Goal: Use online tool/utility

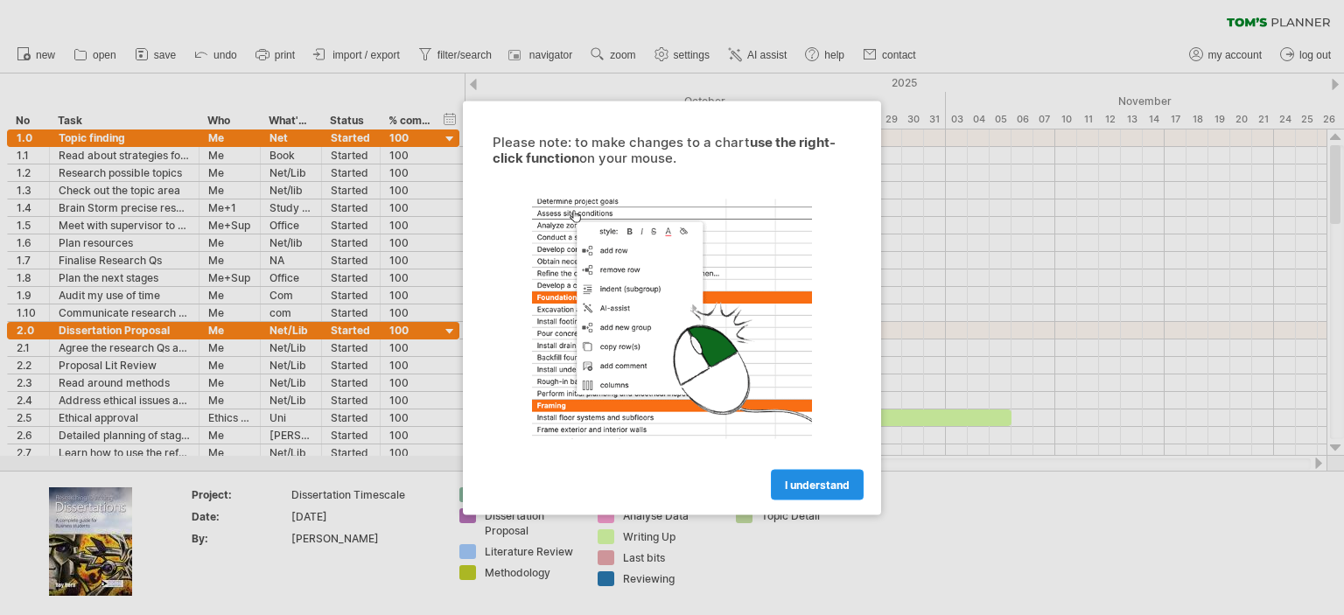
click at [825, 483] on span "I understand" at bounding box center [817, 484] width 65 height 13
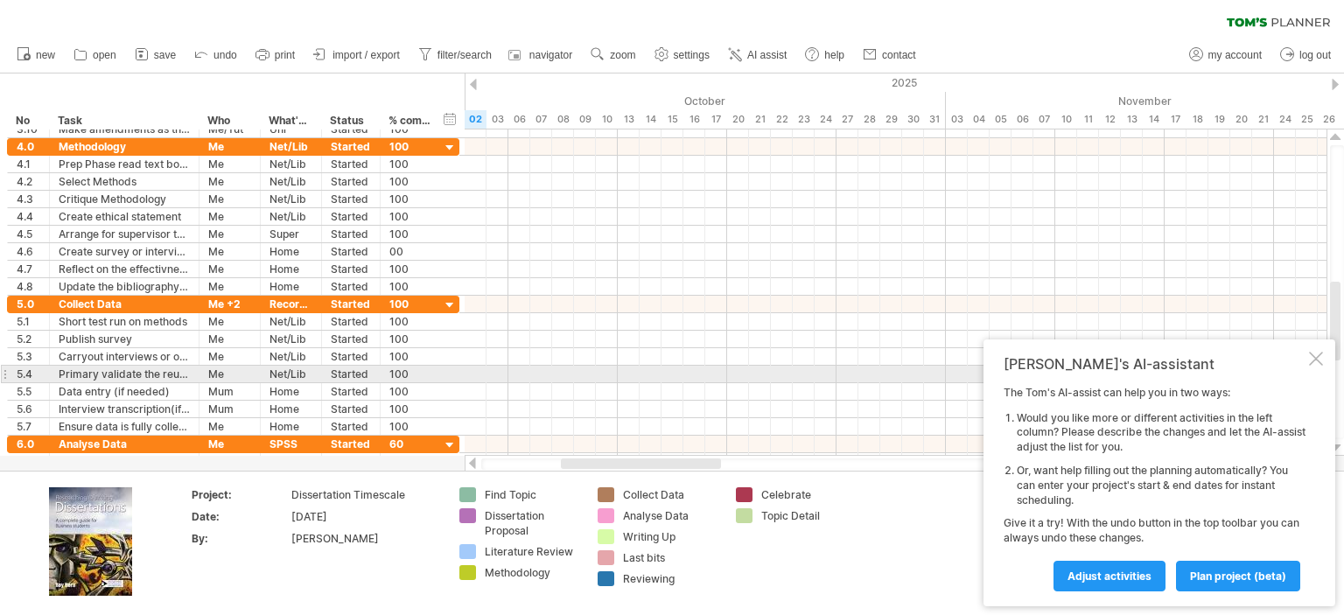
click at [1314, 373] on div "[PERSON_NAME]'s AI-assistant The [PERSON_NAME]'s AI-assist can help you in two …" at bounding box center [1160, 473] width 352 height 267
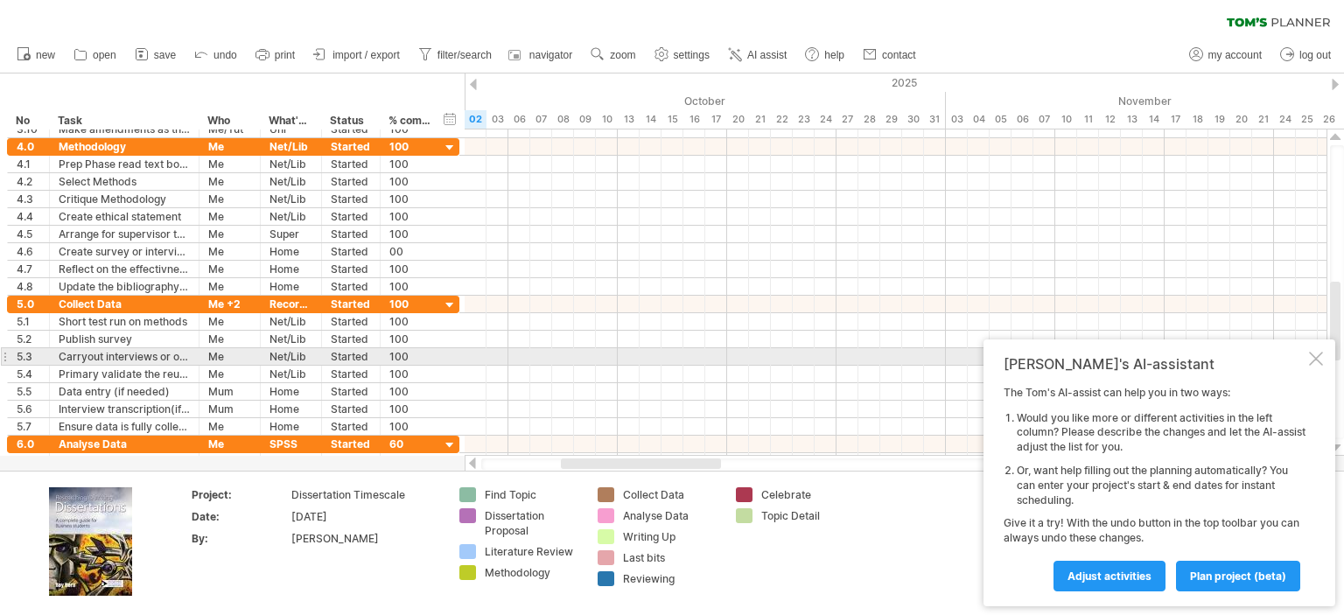
click at [1312, 355] on div at bounding box center [1316, 359] width 14 height 14
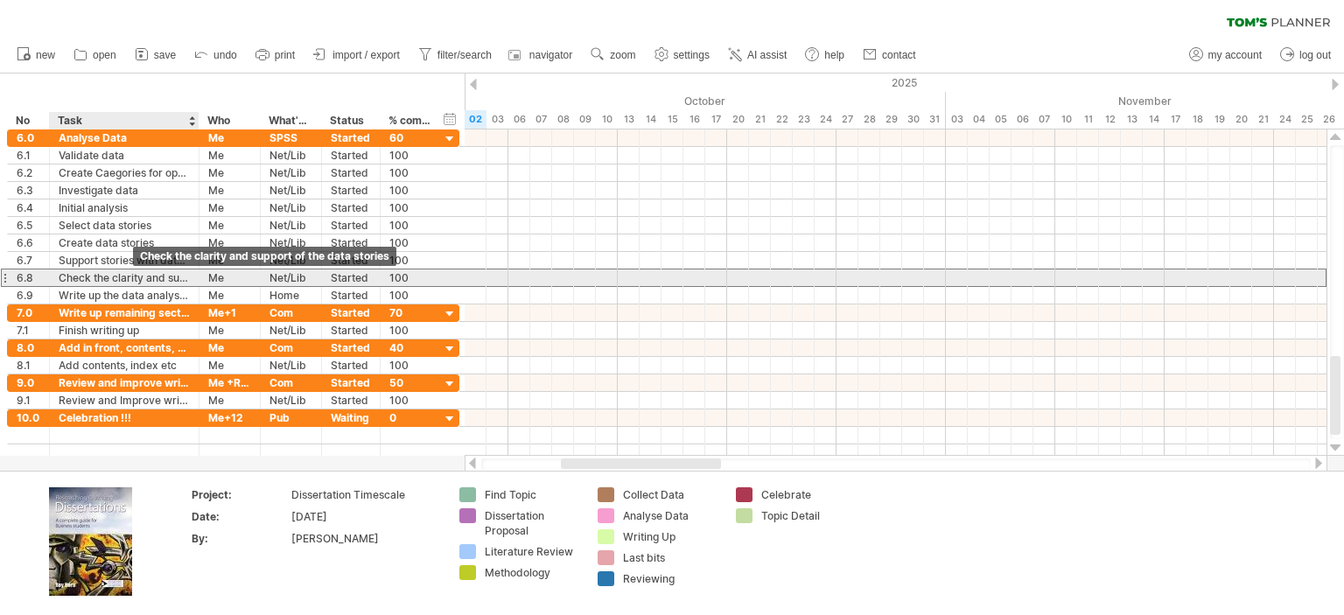
click at [137, 277] on div "Check the clarity and support of the data stories" at bounding box center [124, 278] width 131 height 17
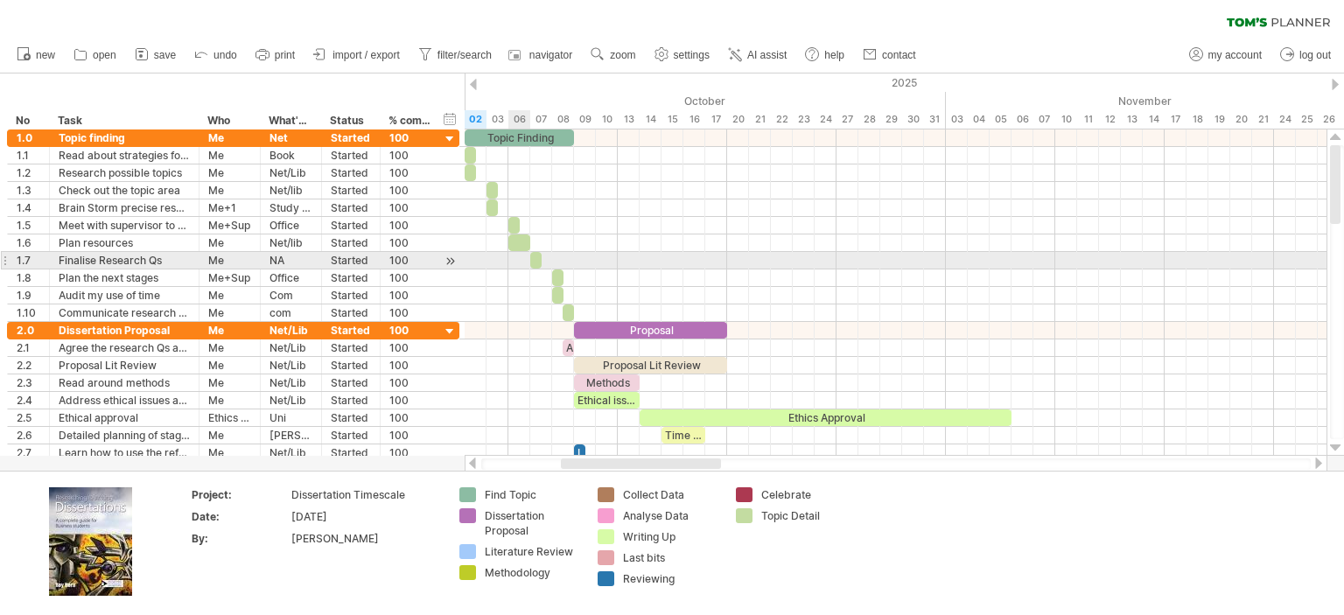
click at [578, 235] on div at bounding box center [896, 244] width 862 height 18
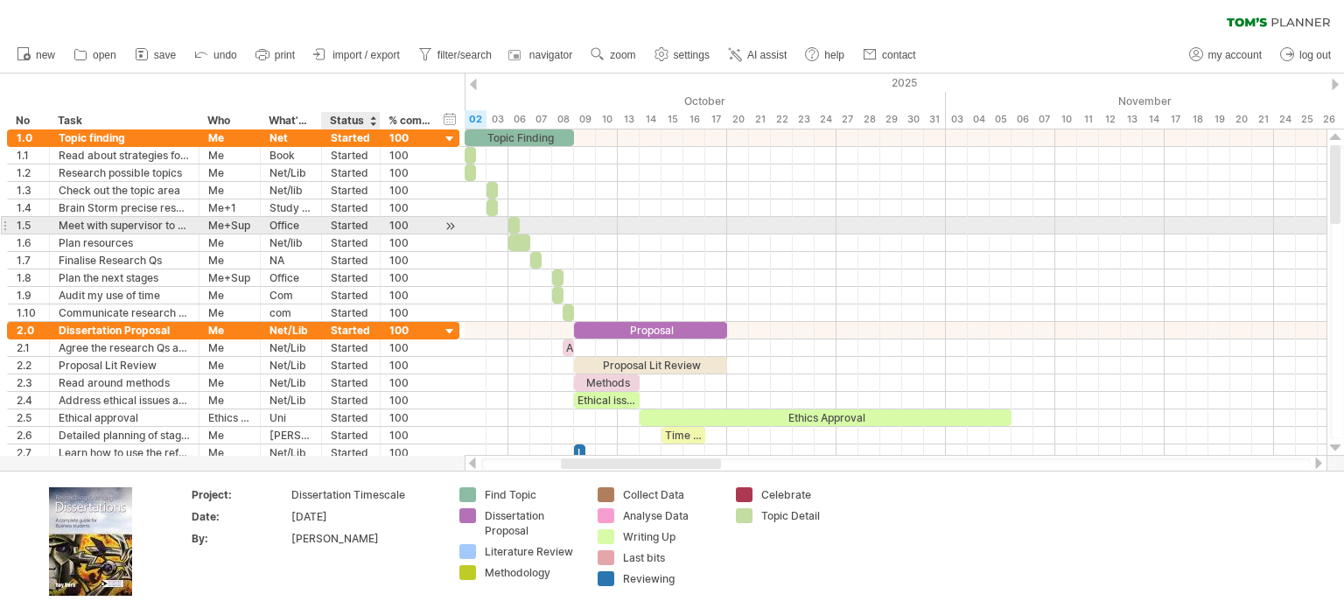
click at [351, 226] on div "Started" at bounding box center [351, 225] width 40 height 17
type input "********"
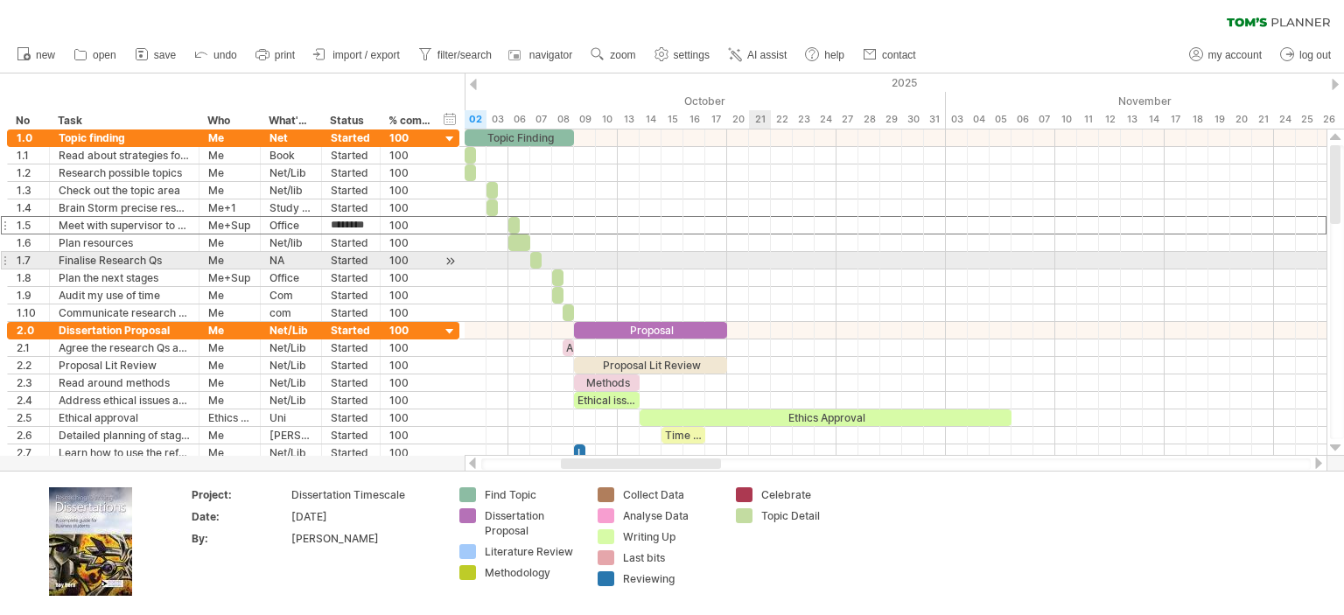
click at [789, 248] on div at bounding box center [896, 244] width 862 height 18
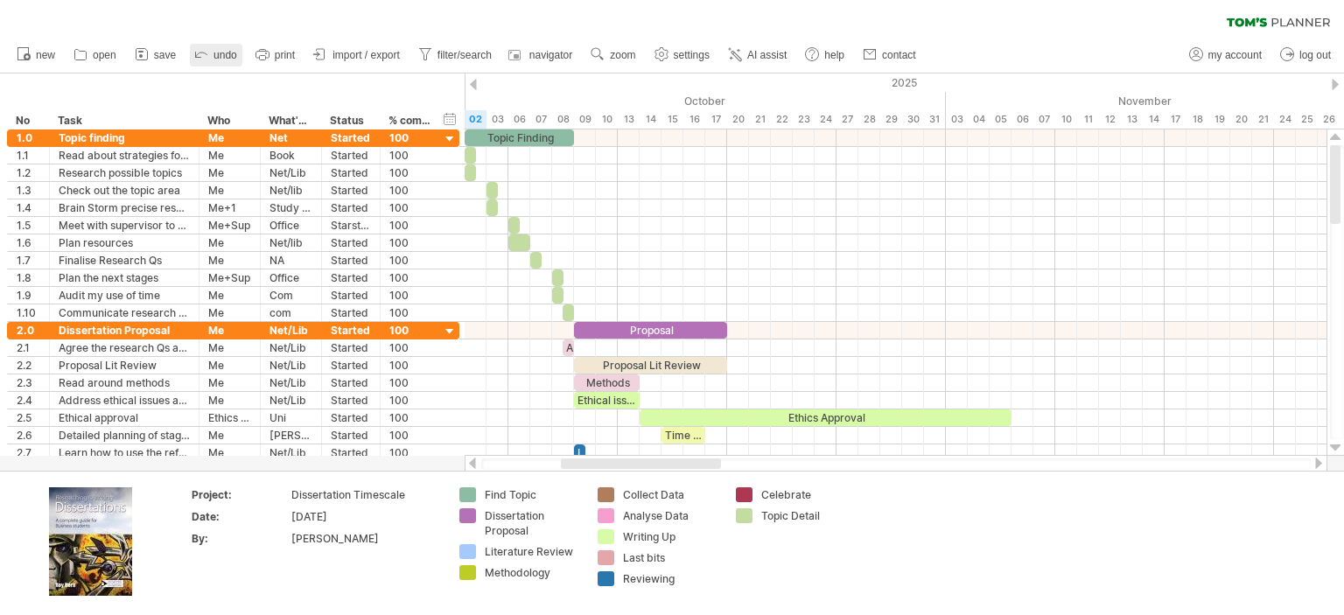
click at [217, 54] on span "undo" at bounding box center [226, 55] width 24 height 12
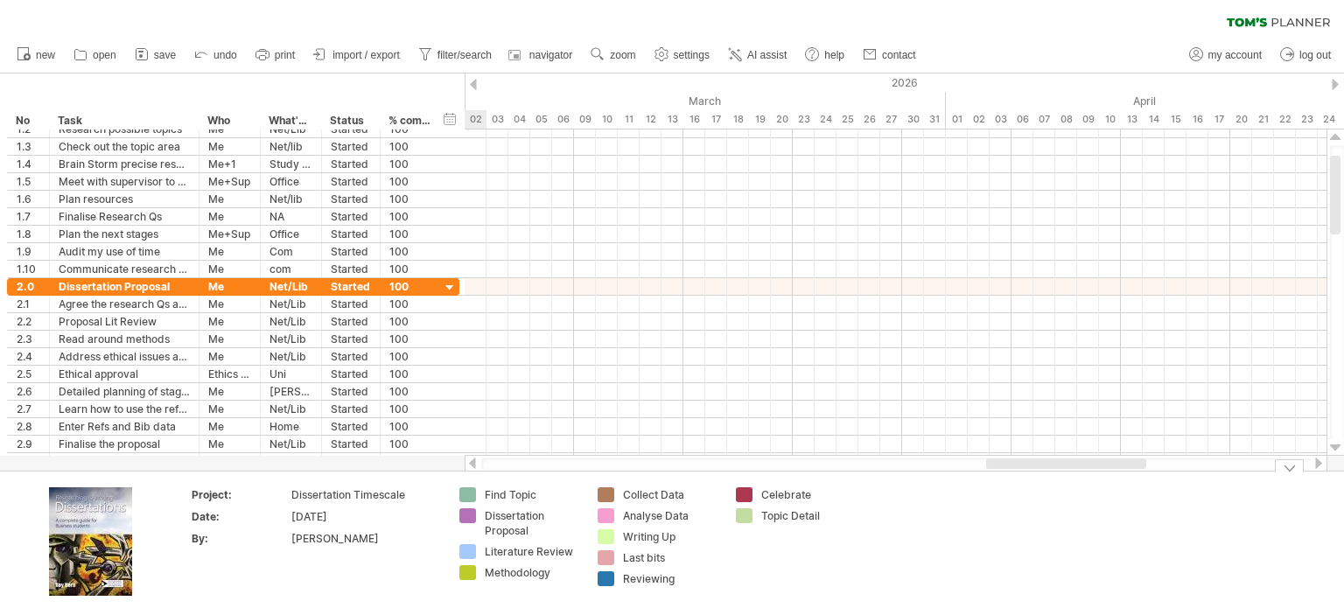
drag, startPoint x: 707, startPoint y: 461, endPoint x: 1132, endPoint y: 508, distance: 427.8
click at [1132, 508] on div "Trying to reach [DOMAIN_NAME] Connected again... 0% clear filter new *" at bounding box center [672, 307] width 1344 height 615
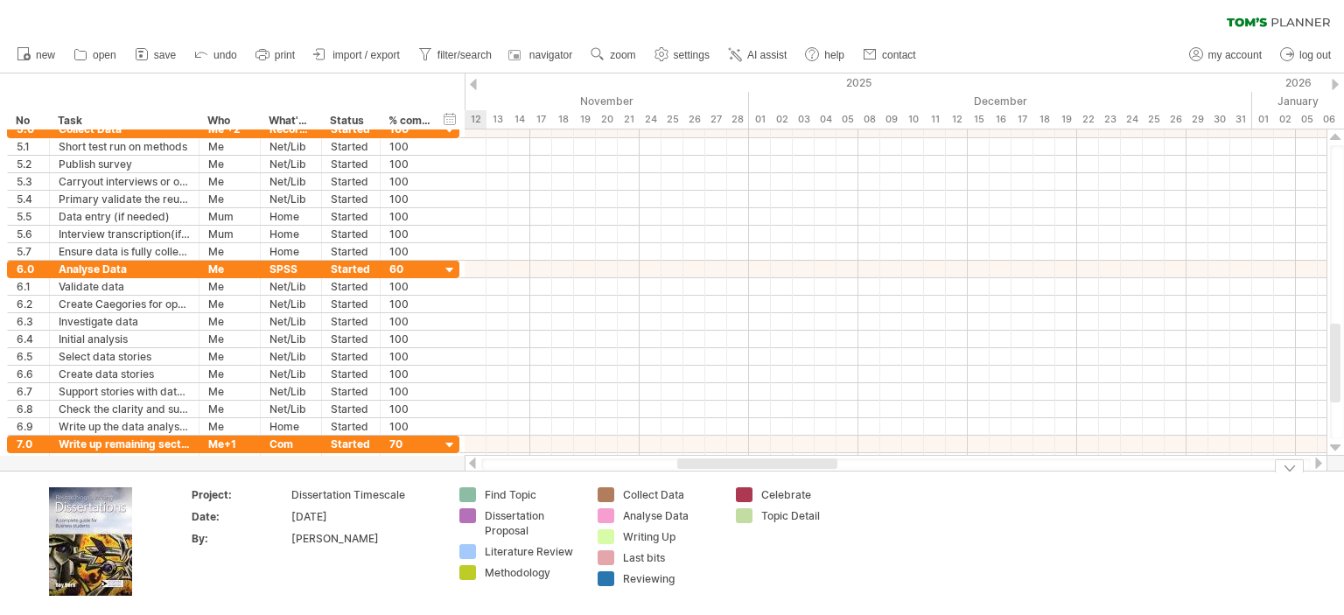
drag, startPoint x: 1005, startPoint y: 463, endPoint x: 693, endPoint y: 488, distance: 312.6
click at [693, 488] on div "Trying to reach [DOMAIN_NAME] Connected again... 0% clear filter new *" at bounding box center [672, 307] width 1344 height 615
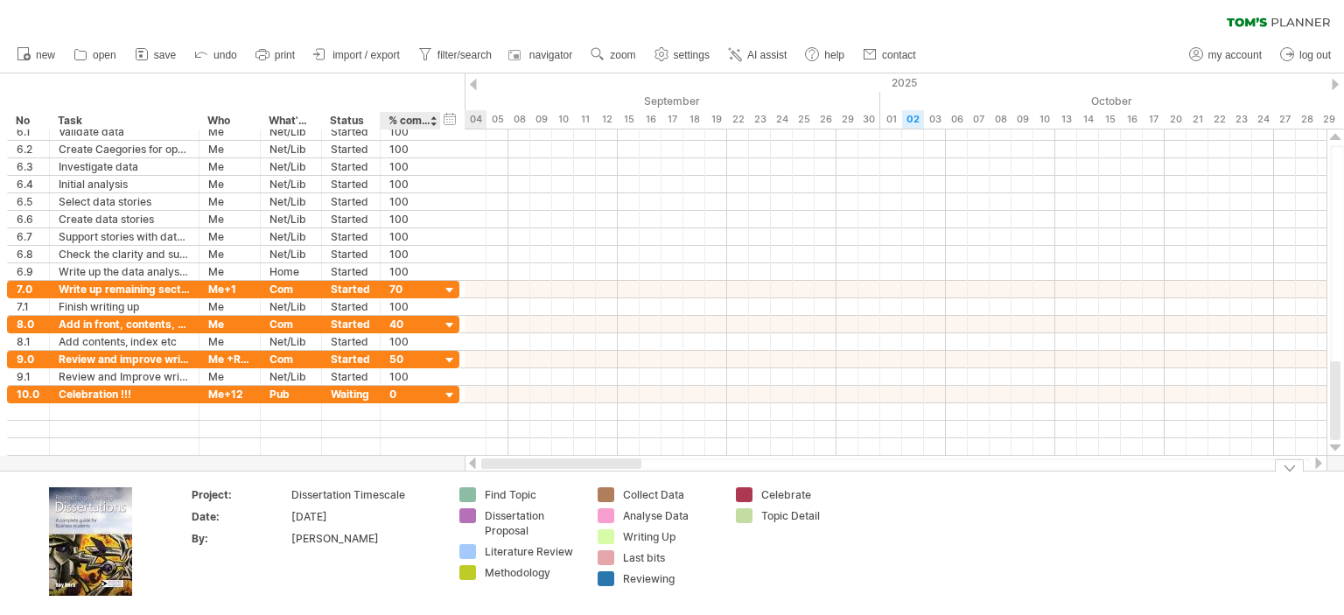
drag, startPoint x: 706, startPoint y: 461, endPoint x: 381, endPoint y: 457, distance: 325.6
click at [384, 468] on div "Trying to reach [DOMAIN_NAME] Connected again... 0% clear filter new *" at bounding box center [672, 307] width 1344 height 615
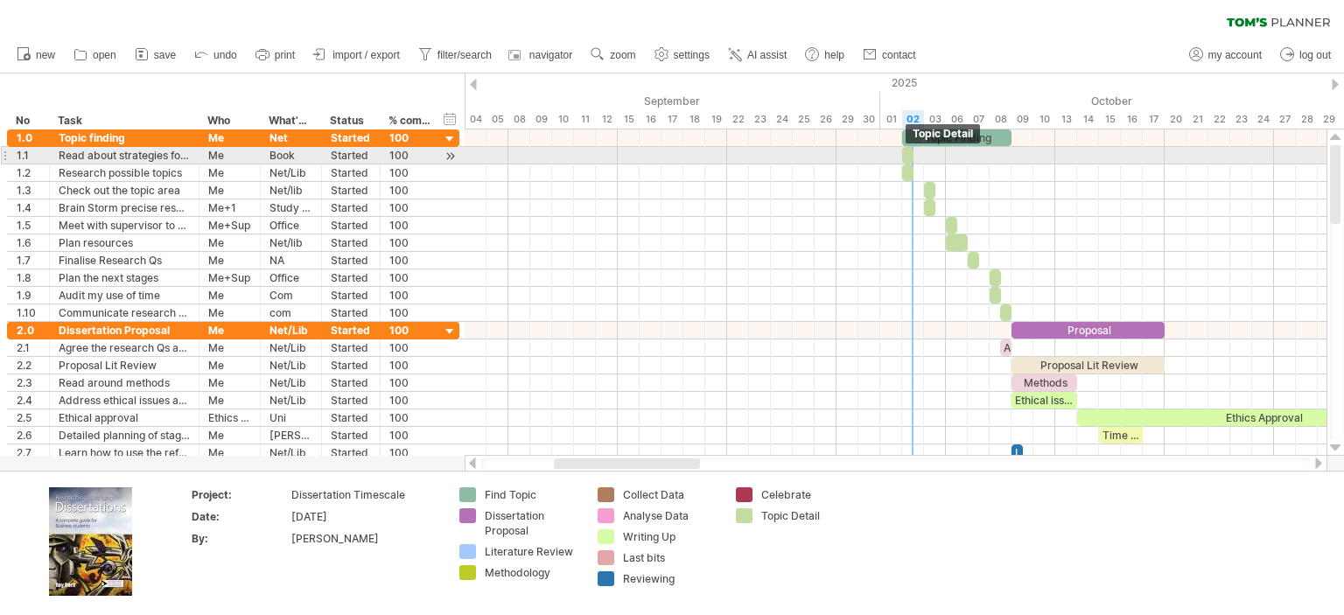
click at [908, 157] on div at bounding box center [907, 155] width 11 height 17
